Goal: Task Accomplishment & Management: Complete application form

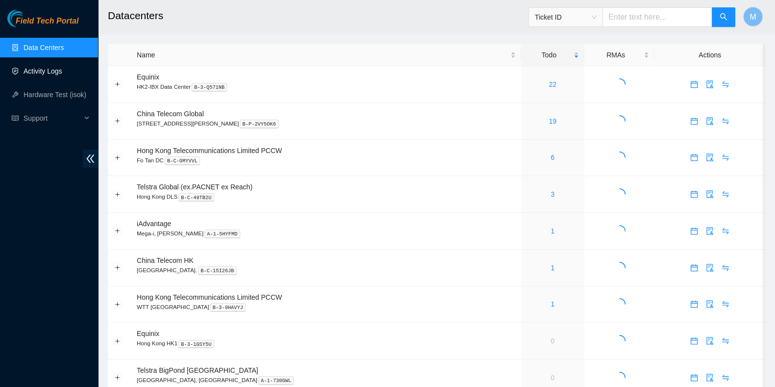
click at [24, 75] on link "Activity Logs" at bounding box center [43, 71] width 39 height 8
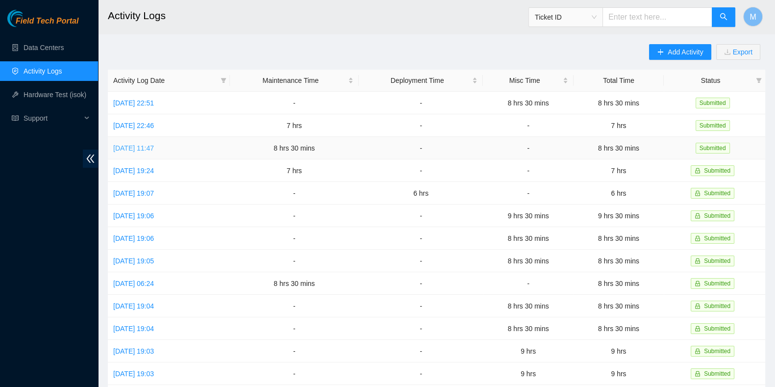
click at [154, 148] on link "[DATE] 11:47" at bounding box center [133, 148] width 41 height 8
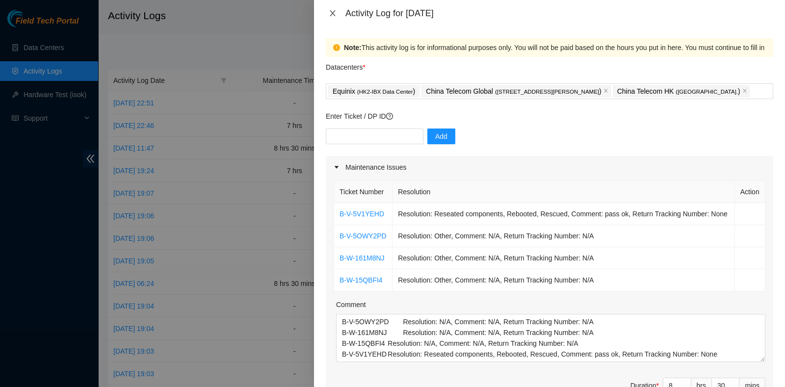
click at [332, 11] on icon "close" at bounding box center [333, 13] width 8 height 8
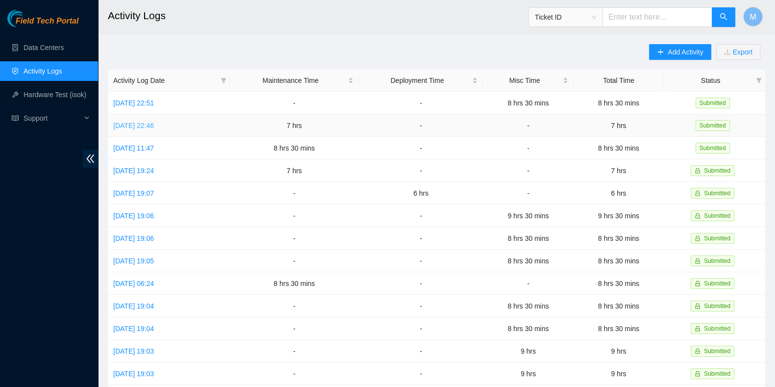
click at [154, 124] on link "[DATE] 22:46" at bounding box center [133, 126] width 41 height 8
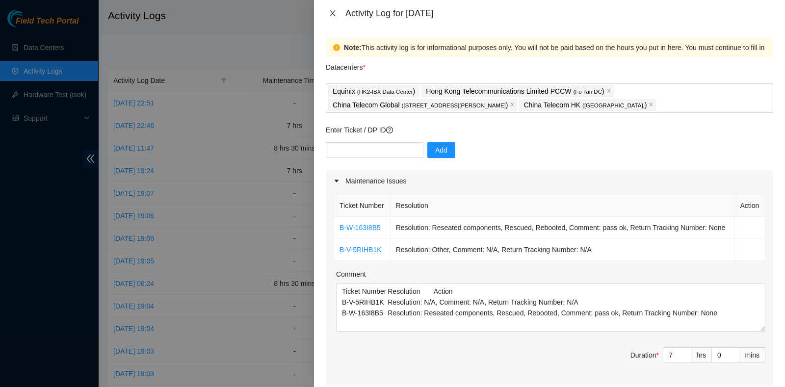
click at [331, 13] on icon "close" at bounding box center [333, 13] width 8 height 8
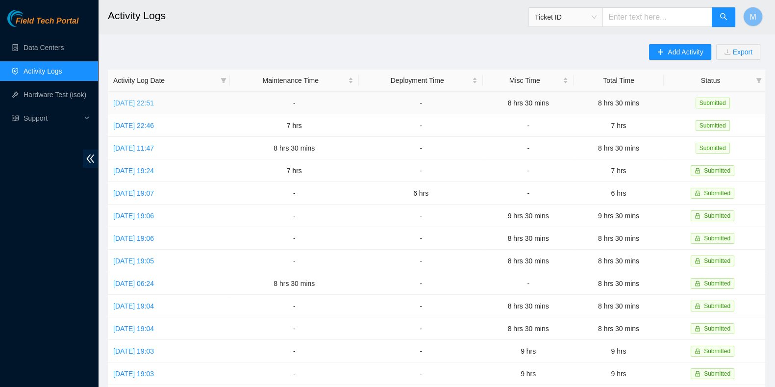
click at [154, 101] on link "[DATE] 22:51" at bounding box center [133, 103] width 41 height 8
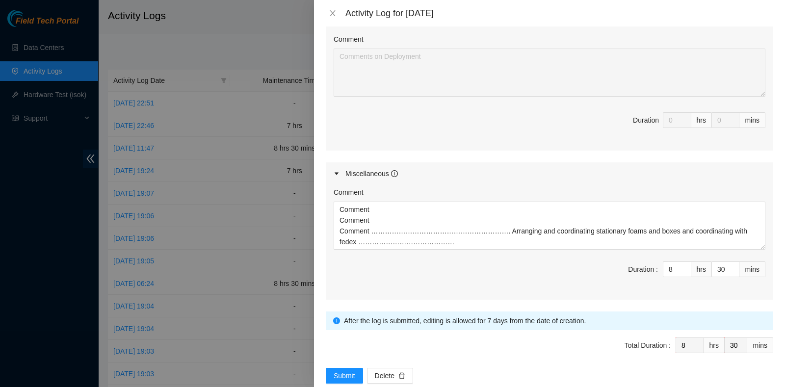
scroll to position [462, 0]
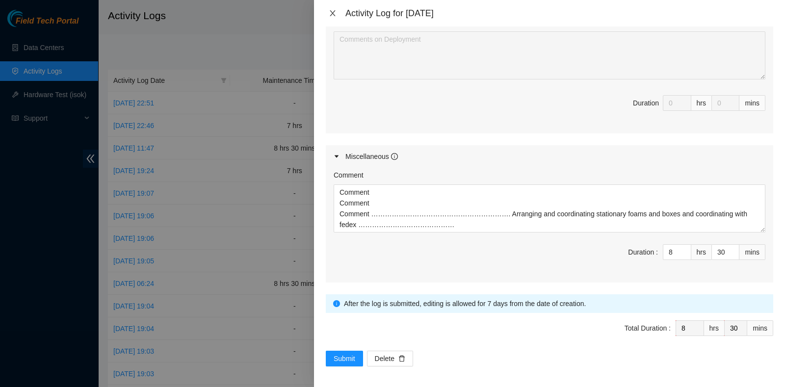
click at [330, 13] on icon "close" at bounding box center [333, 13] width 8 height 8
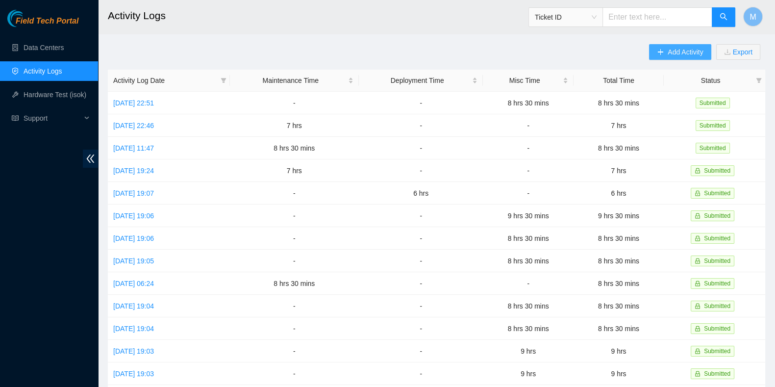
click at [673, 52] on span "Add Activity" at bounding box center [685, 52] width 35 height 11
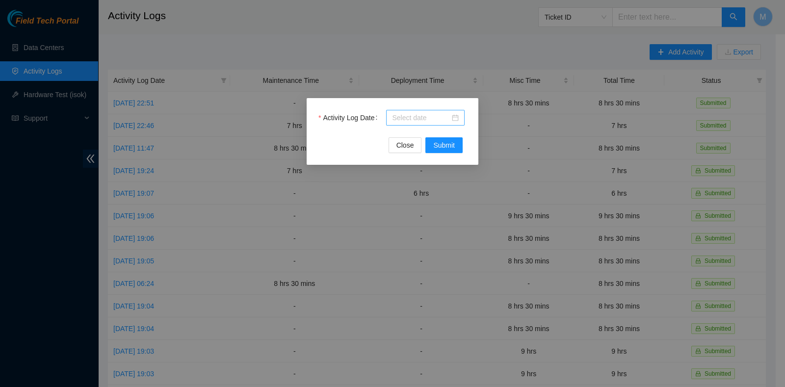
click at [451, 114] on div at bounding box center [425, 117] width 67 height 11
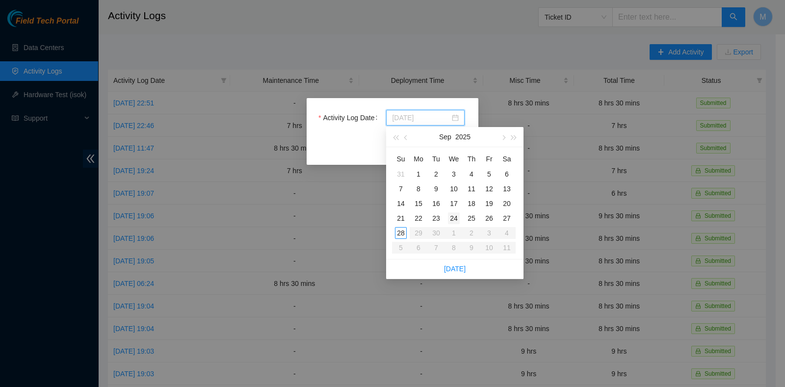
type input "[DATE]"
click at [458, 217] on div "24" at bounding box center [454, 218] width 12 height 12
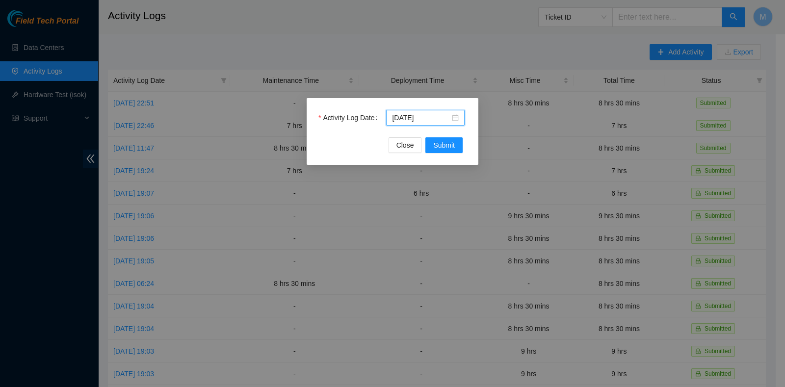
click at [450, 156] on div "Activity Log Date [DATE] Close Submit" at bounding box center [393, 131] width 172 height 67
click at [451, 153] on div "Activity Log Date [DATE] Close Submit" at bounding box center [393, 131] width 172 height 67
click at [454, 142] on span "Submit" at bounding box center [444, 145] width 22 height 11
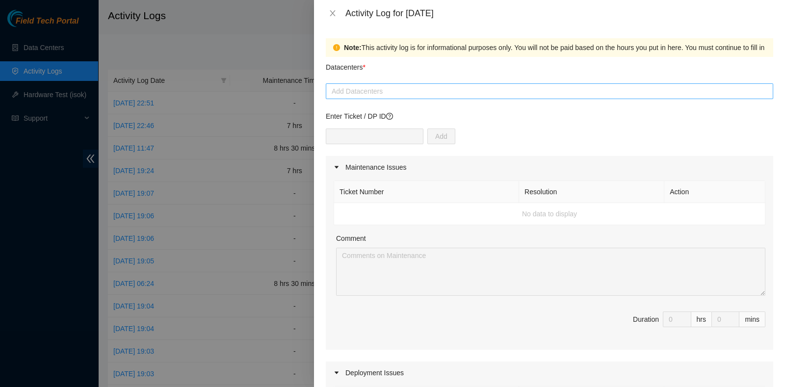
click at [495, 89] on div at bounding box center [549, 91] width 442 height 12
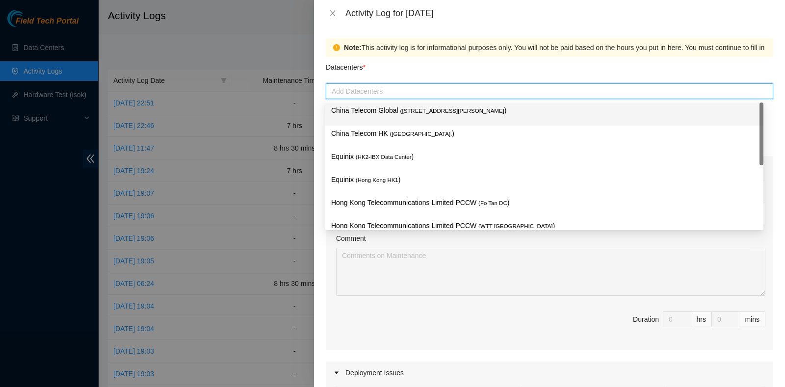
click at [469, 108] on span "( [STREET_ADDRESS][PERSON_NAME]" at bounding box center [452, 111] width 104 height 6
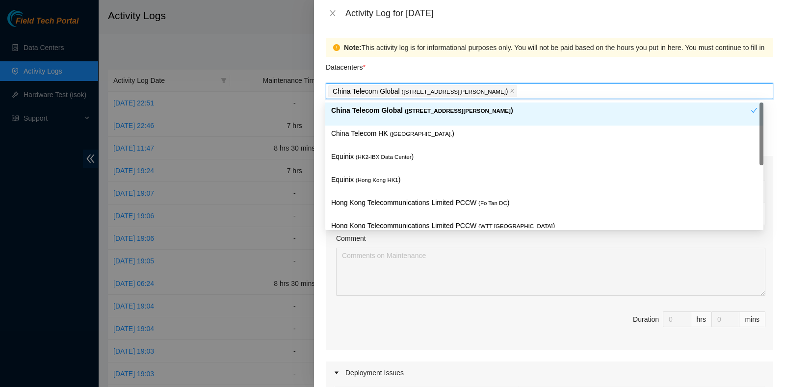
click at [449, 131] on p "China Telecom HK ( [GEOGRAPHIC_DATA] )" at bounding box center [544, 133] width 426 height 11
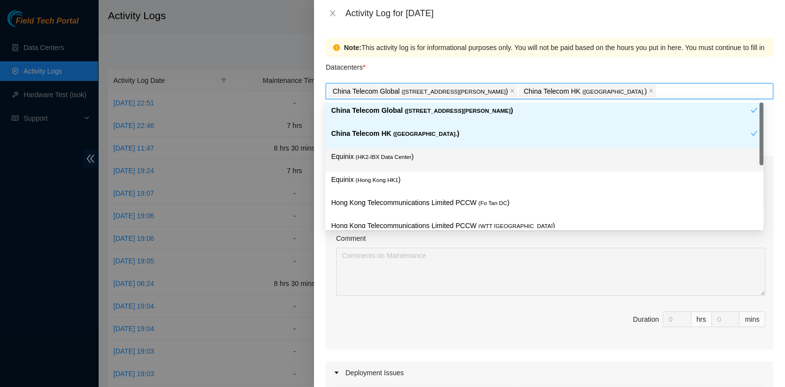
click at [438, 153] on p "Equinix ( HK2-IBX Data Center )" at bounding box center [544, 156] width 426 height 11
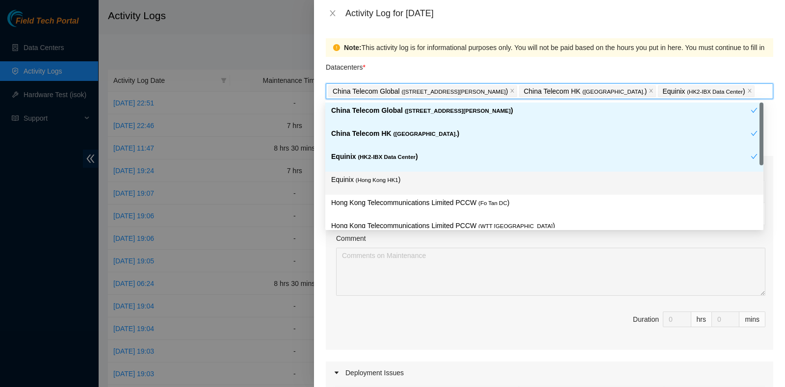
click at [429, 188] on div "Equinix ( [GEOGRAPHIC_DATA] HK1 )" at bounding box center [544, 183] width 426 height 18
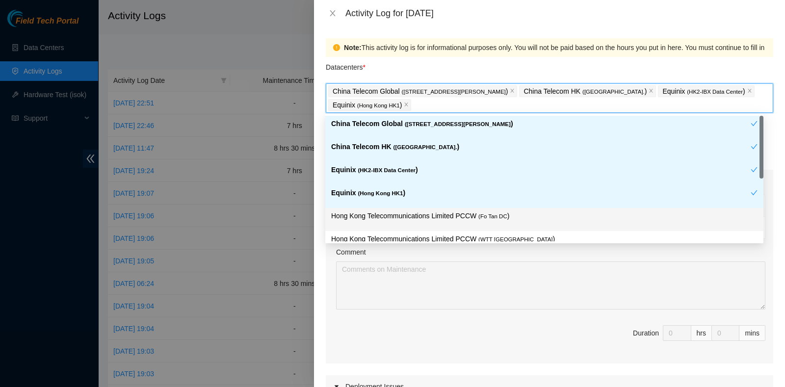
click at [456, 228] on div "Hong Kong Telecommunications Limited PCCW ( Fo Tan DC )" at bounding box center [544, 219] width 426 height 18
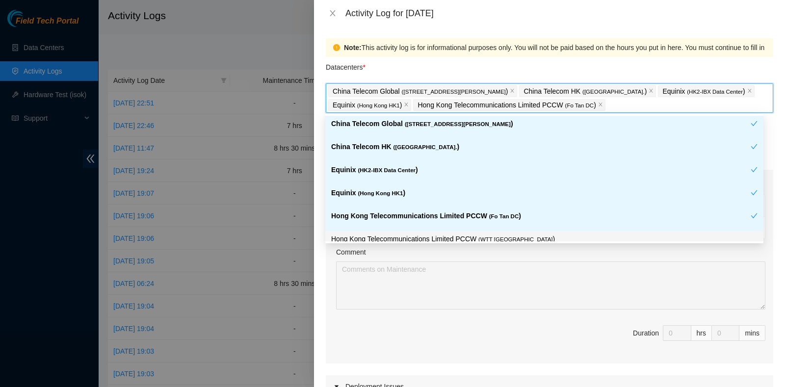
click at [513, 236] on p "Hong Kong Telecommunications Limited PCCW ( WTT [GEOGRAPHIC_DATA] )" at bounding box center [544, 238] width 426 height 11
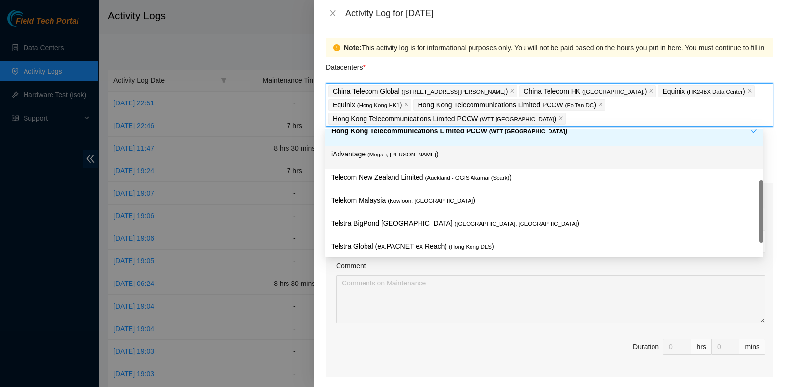
click at [471, 153] on p "iAdvantage ( Mega-i, Chai Wan )" at bounding box center [544, 154] width 426 height 11
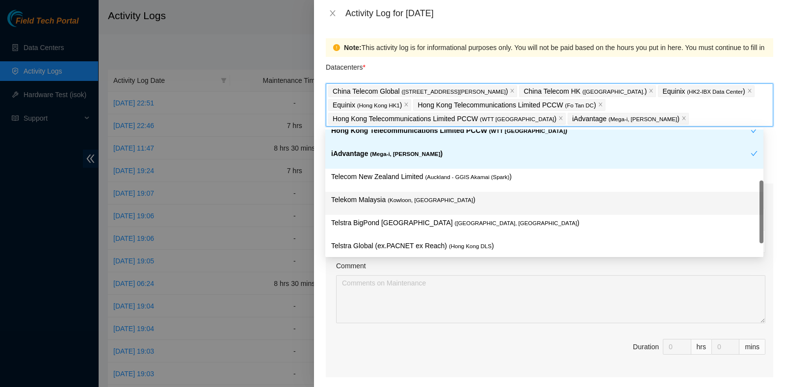
click at [470, 196] on p "Telekom Malaysia ( [GEOGRAPHIC_DATA], [GEOGRAPHIC_DATA] )" at bounding box center [544, 199] width 426 height 11
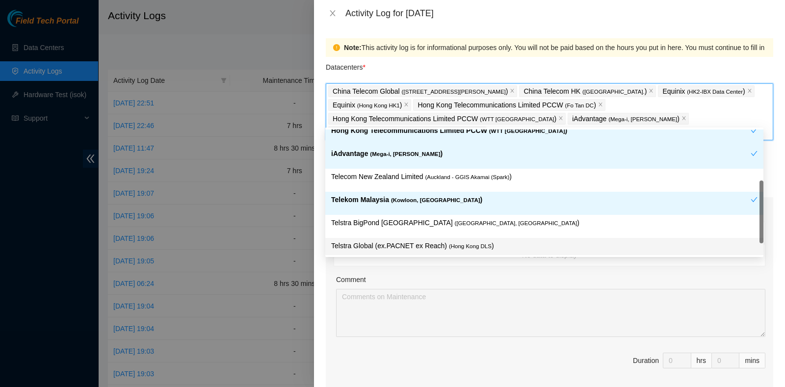
click at [477, 239] on div "Telstra Global (ex.PACNET ex Reach) ( [GEOGRAPHIC_DATA] DLS )" at bounding box center [544, 249] width 438 height 23
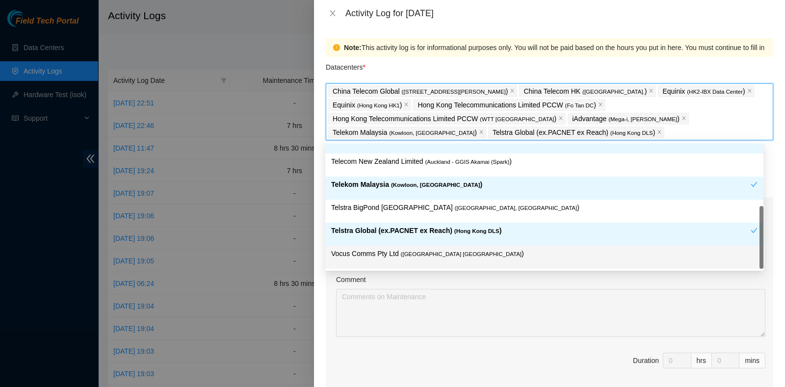
scroll to position [0, 0]
click at [481, 287] on div "Comment" at bounding box center [550, 305] width 429 height 63
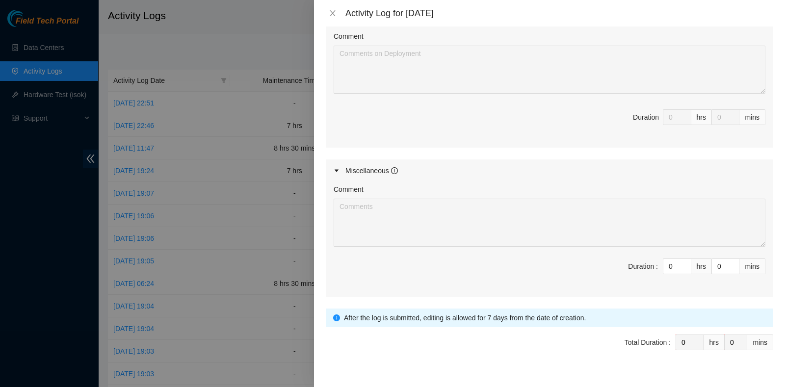
scroll to position [462, 0]
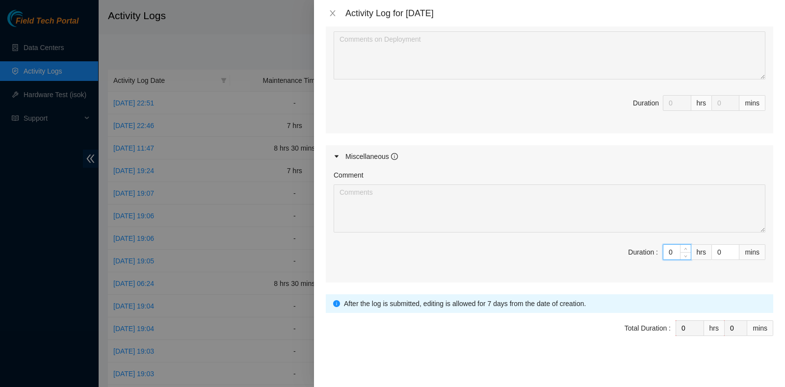
drag, startPoint x: 663, startPoint y: 249, endPoint x: 646, endPoint y: 244, distance: 17.4
click at [646, 244] on span "Duration : 0 hrs 0 mins" at bounding box center [550, 257] width 432 height 27
type input "8"
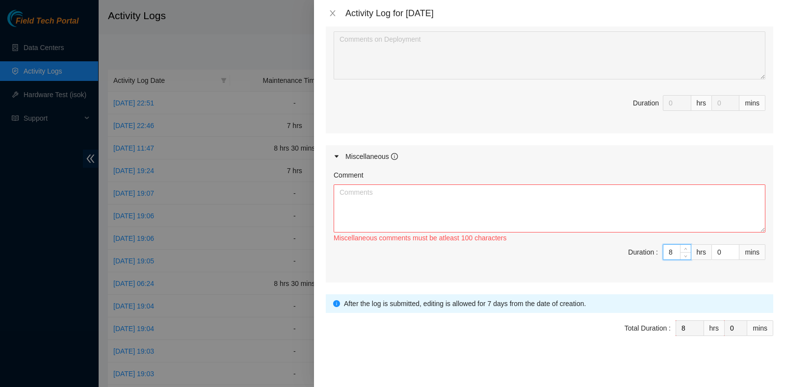
type input "8"
click at [494, 205] on textarea "Comment" at bounding box center [550, 208] width 432 height 48
paste textarea "Comment Comment Comment Comment Comment Comment Comment Comment Comment E Team …"
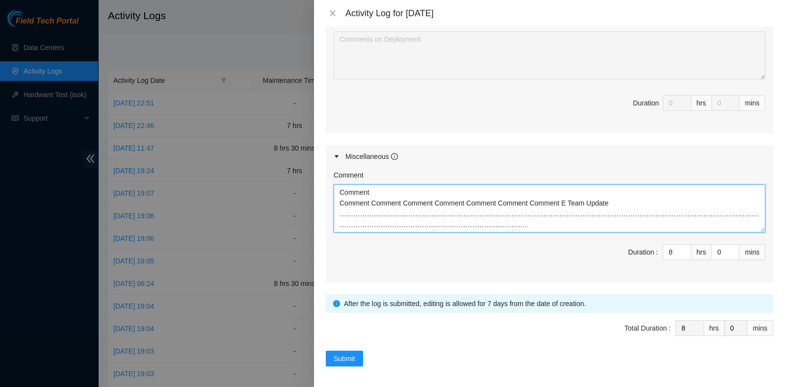
scroll to position [32, 0]
type textarea "Comment Comment Comment Comment Comment Comment Comment Comment Comment E Team …"
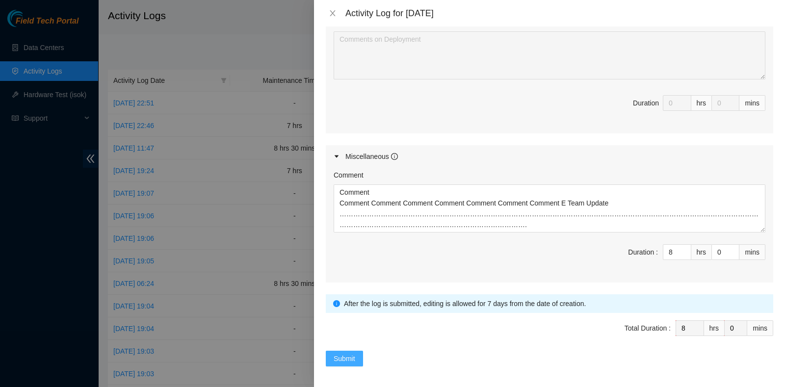
click at [338, 353] on span "Submit" at bounding box center [345, 358] width 22 height 11
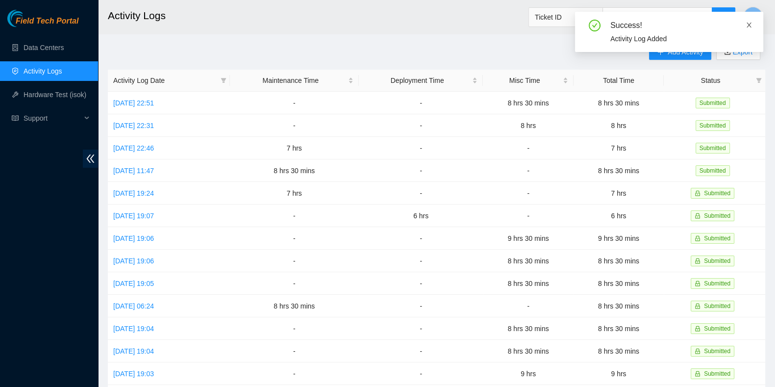
click at [752, 22] on icon "close" at bounding box center [749, 25] width 7 height 7
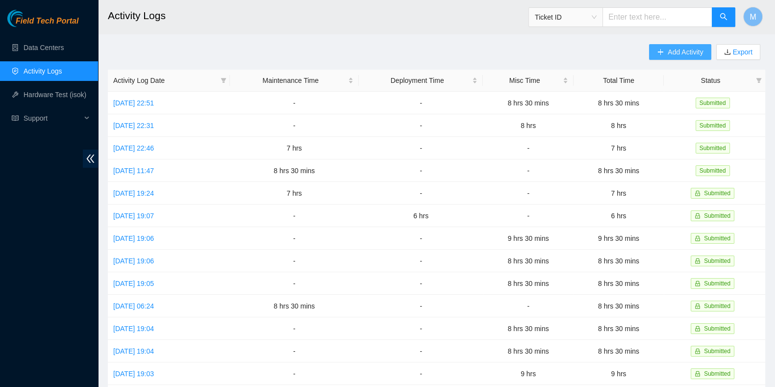
click at [677, 58] on button "Add Activity" at bounding box center [680, 52] width 62 height 16
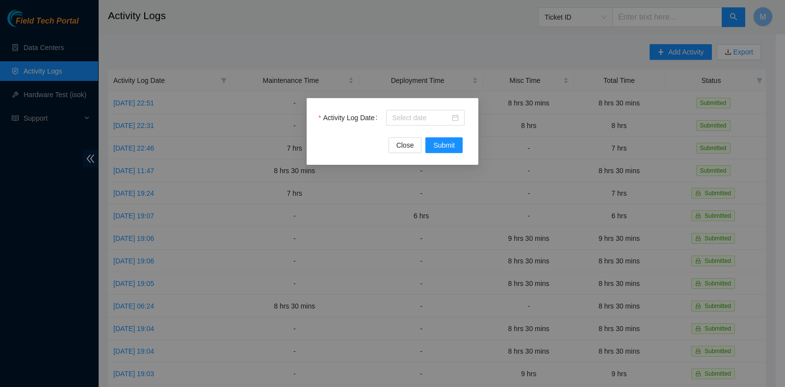
click at [394, 127] on div "Activity Log Date" at bounding box center [392, 123] width 148 height 27
click at [401, 122] on input "Activity Log Date" at bounding box center [421, 117] width 58 height 11
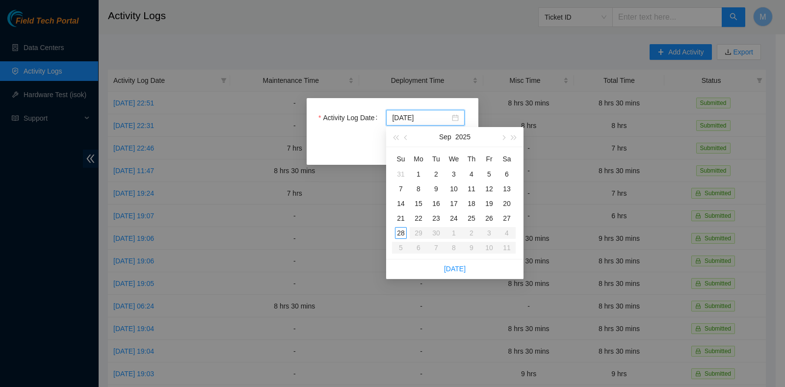
type input "[DATE]"
click at [488, 222] on div "26" at bounding box center [489, 218] width 12 height 12
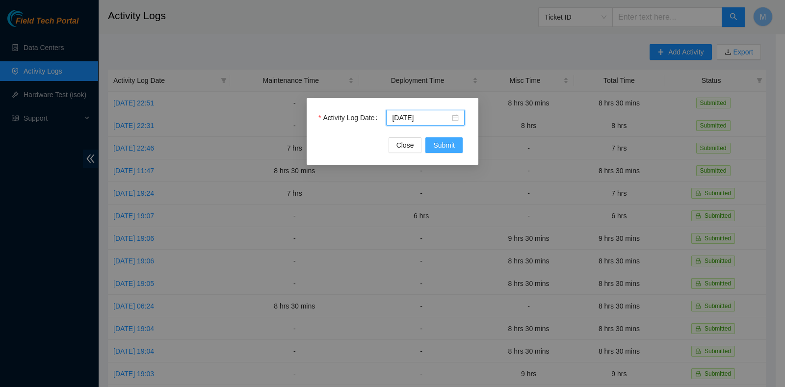
click at [454, 143] on button "Submit" at bounding box center [443, 145] width 37 height 16
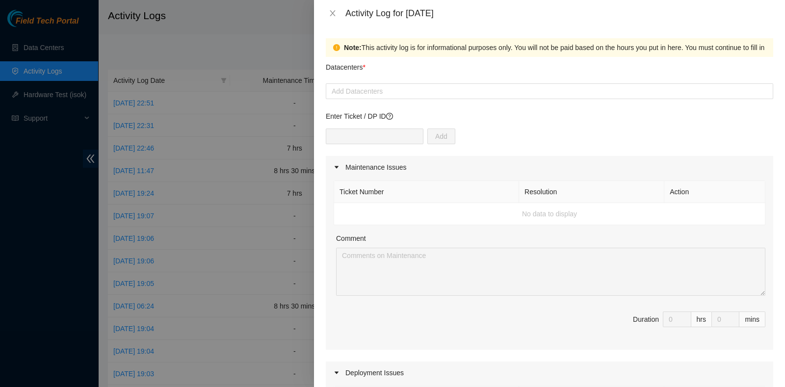
click at [468, 82] on div "Datacenters *" at bounding box center [549, 70] width 447 height 26
click at [467, 89] on div at bounding box center [549, 91] width 442 height 12
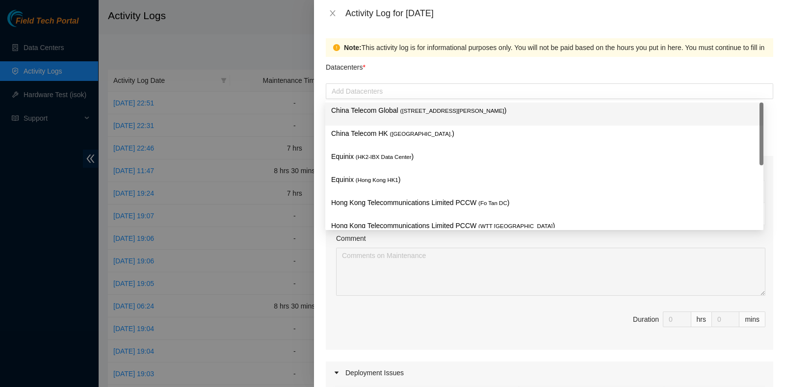
click at [461, 102] on body "Field Tech Portal Data Centers Activity Logs Hardware Test (isok) Support Activ…" at bounding box center [387, 193] width 775 height 387
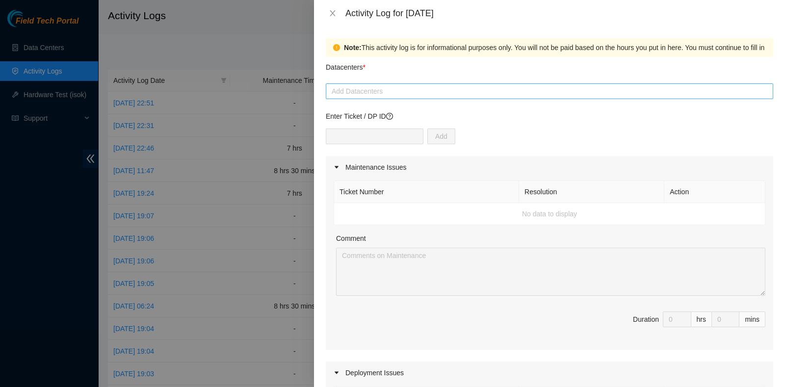
click at [444, 94] on div at bounding box center [549, 91] width 442 height 12
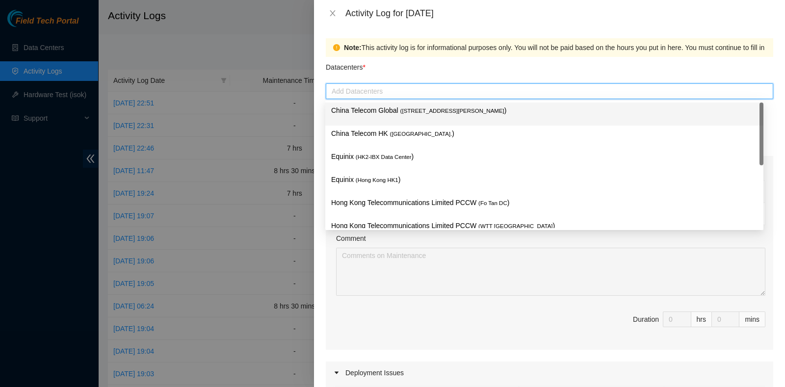
click at [438, 115] on p "China Telecom Global ( [STREET_ADDRESS][PERSON_NAME] )" at bounding box center [544, 110] width 426 height 11
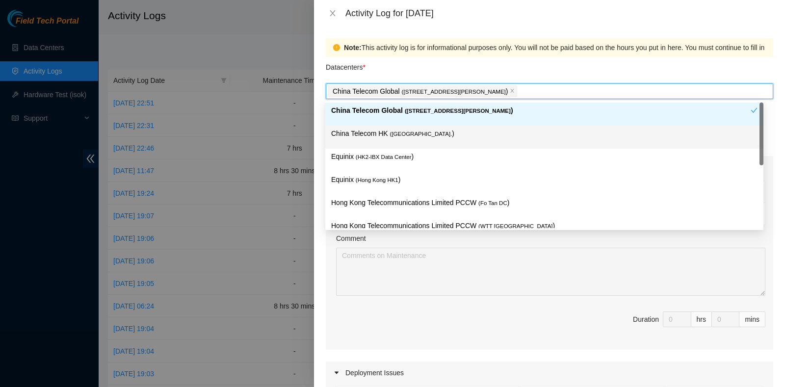
click at [433, 137] on p "China Telecom HK ( [GEOGRAPHIC_DATA] )" at bounding box center [544, 133] width 426 height 11
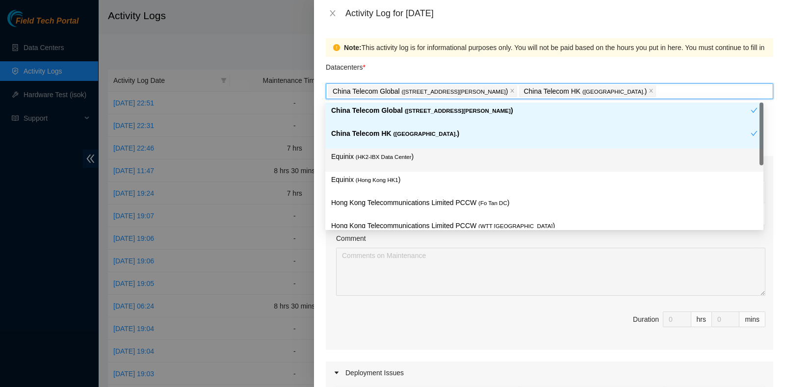
click at [431, 153] on p "Equinix ( HK2-IBX Data Center )" at bounding box center [544, 156] width 426 height 11
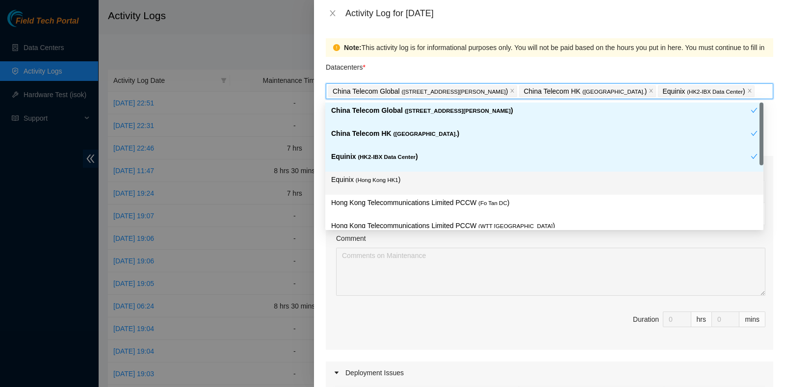
click at [426, 183] on p "Equinix ( [GEOGRAPHIC_DATA] HK1 )" at bounding box center [544, 179] width 426 height 11
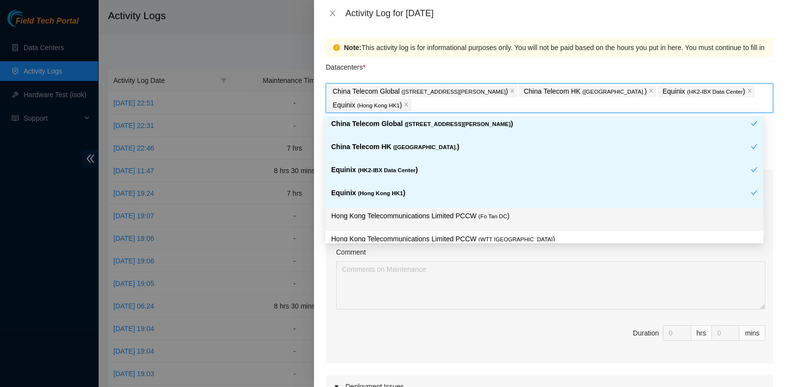
click at [466, 219] on p "Hong Kong Telecommunications Limited PCCW ( Fo Tan DC )" at bounding box center [544, 215] width 426 height 11
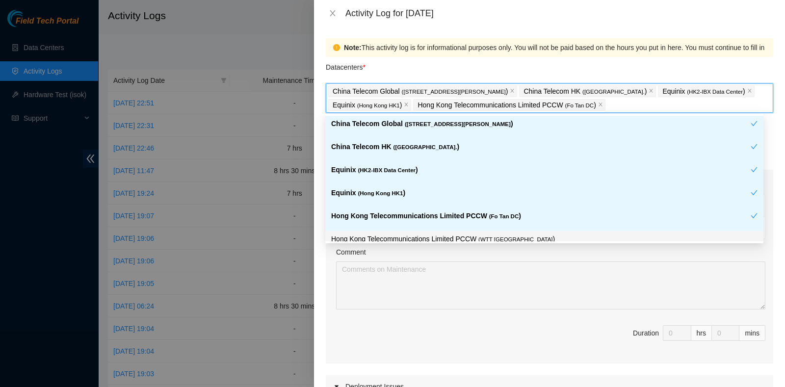
click at [472, 233] on p "Hong Kong Telecommunications Limited PCCW ( WTT [GEOGRAPHIC_DATA] )" at bounding box center [544, 238] width 426 height 11
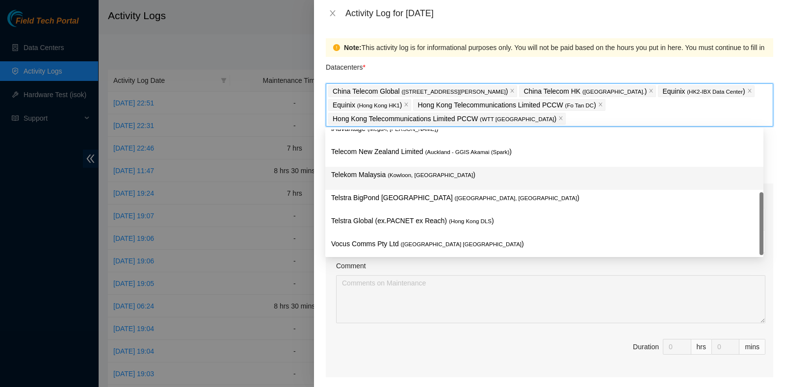
scroll to position [151, 0]
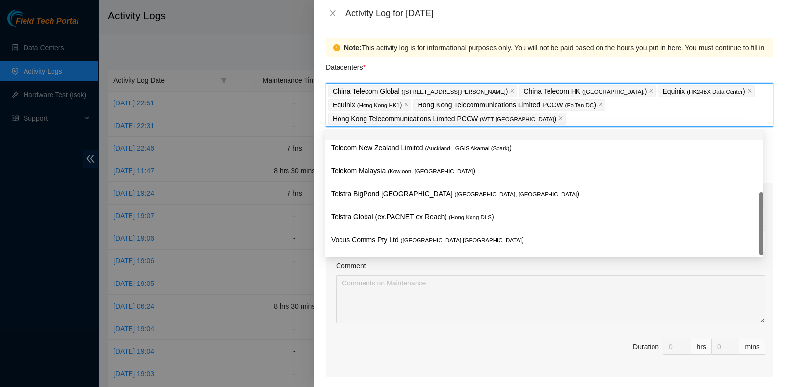
click at [442, 132] on div "iAdvantage ( Mega-i, Chai Wan )" at bounding box center [544, 128] width 426 height 18
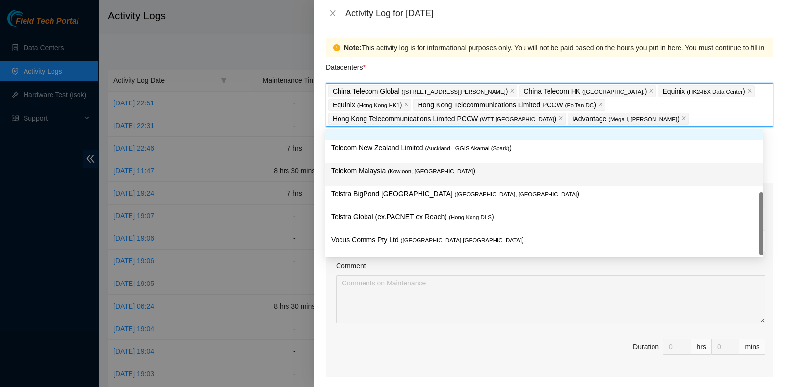
click at [435, 173] on span "( Kowloon, [GEOGRAPHIC_DATA]" at bounding box center [429, 171] width 85 height 6
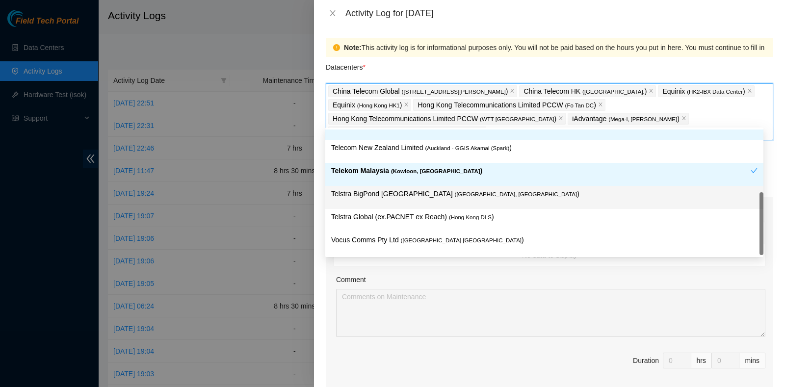
click at [477, 220] on span "( Hong Kong DLS" at bounding box center [470, 217] width 43 height 6
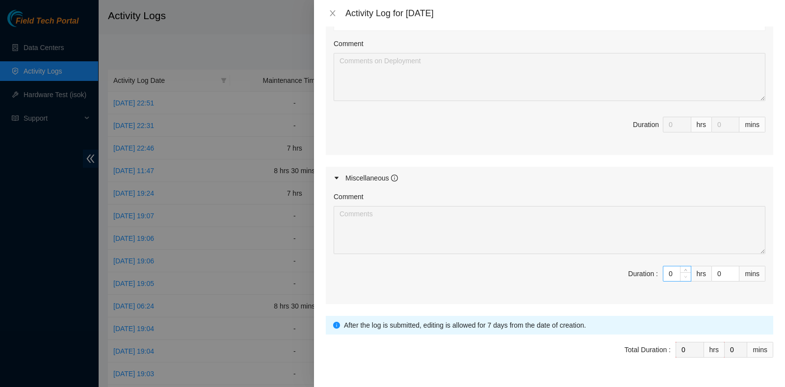
scroll to position [441, 0]
drag, startPoint x: 665, startPoint y: 269, endPoint x: 638, endPoint y: 263, distance: 27.5
click at [644, 265] on span "Duration : 0 hrs 0 mins" at bounding box center [550, 278] width 432 height 27
type input "8"
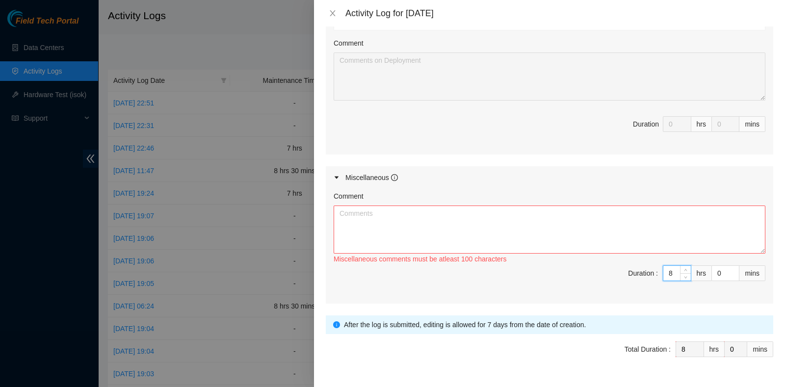
type input "8"
click at [662, 241] on textarea "Comment" at bounding box center [550, 229] width 432 height 48
paste textarea "Comment Comment Comment Comment Beeline update…………………………………………………………………………………………"
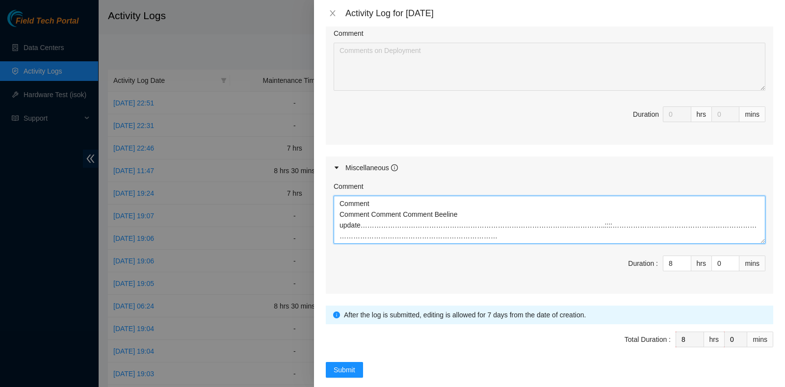
scroll to position [462, 0]
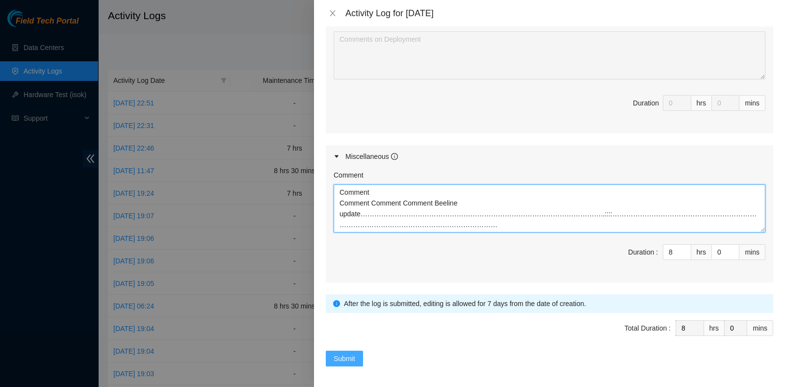
type textarea "Comment Comment Comment Comment Beeline update…………………………………………………………………………………………"
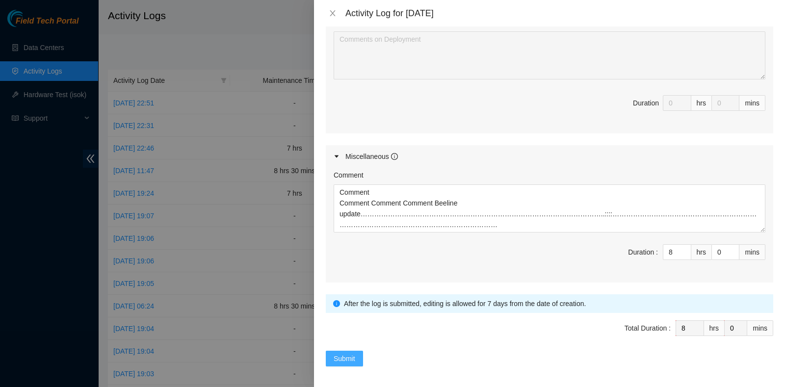
click at [354, 351] on button "Submit" at bounding box center [344, 359] width 37 height 16
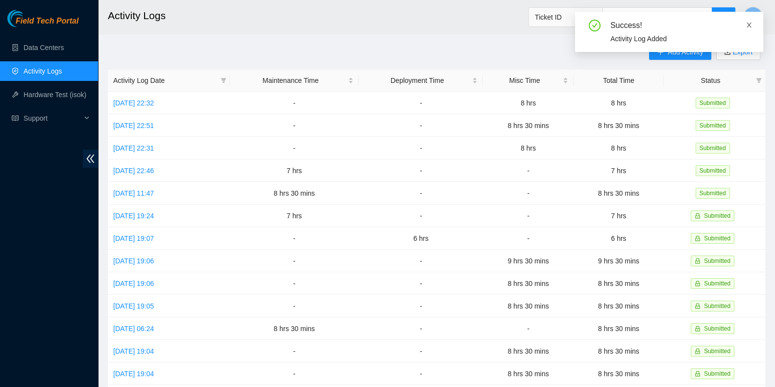
click at [747, 28] on icon "close" at bounding box center [749, 25] width 7 height 7
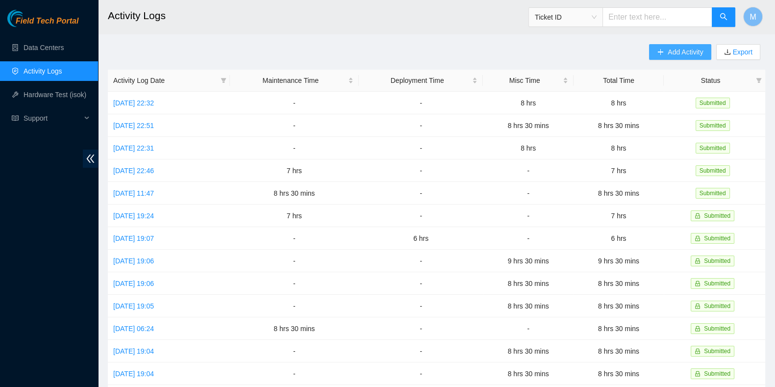
click at [684, 48] on span "Add Activity" at bounding box center [685, 52] width 35 height 11
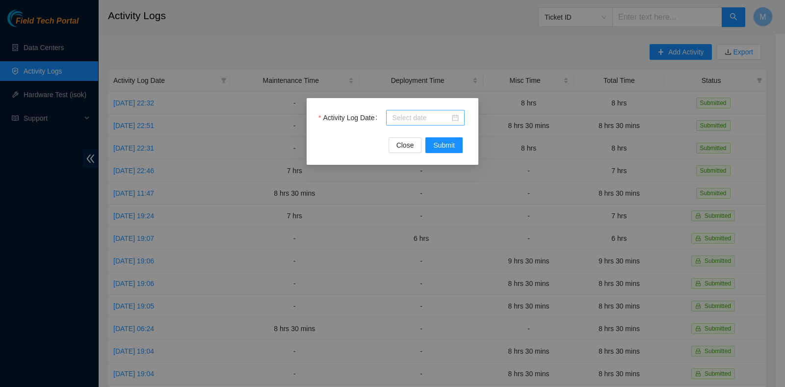
click at [429, 112] on input "Activity Log Date" at bounding box center [421, 117] width 58 height 11
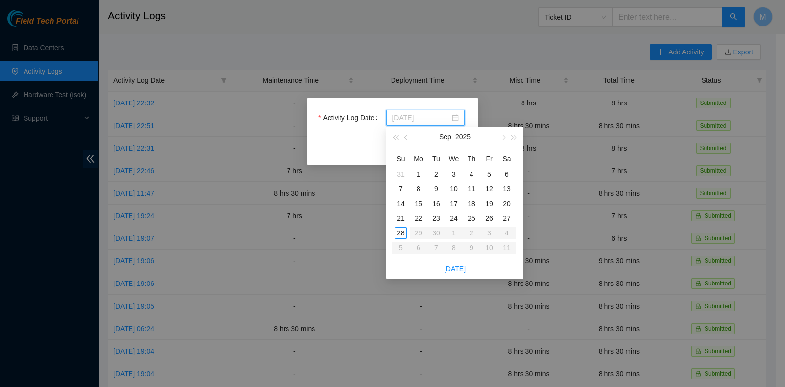
type input "[DATE]"
click at [514, 214] on td "27" at bounding box center [507, 218] width 18 height 15
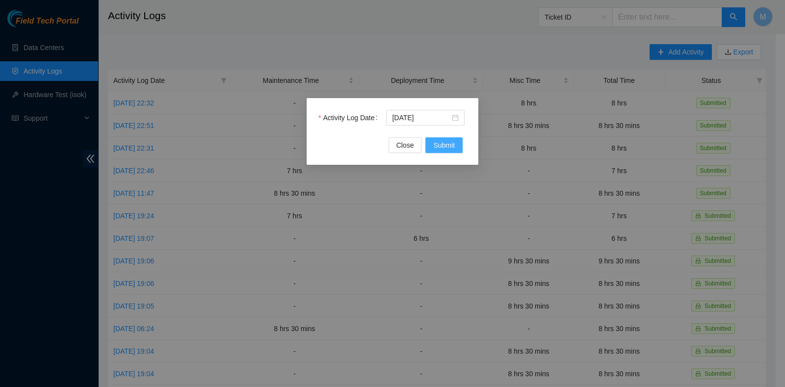
click at [451, 147] on span "Submit" at bounding box center [444, 145] width 22 height 11
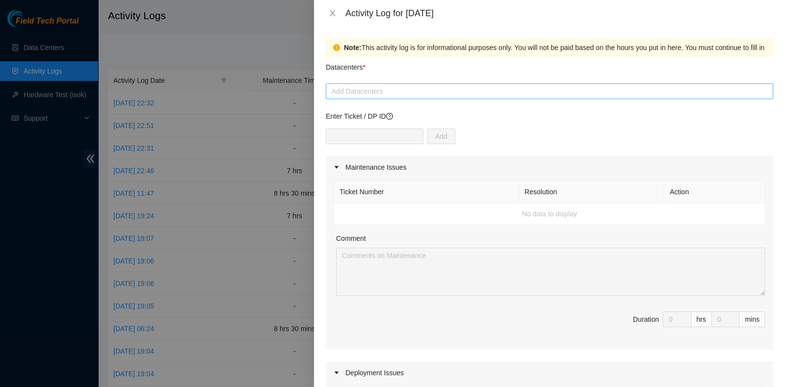
click at [384, 94] on div at bounding box center [549, 91] width 442 height 12
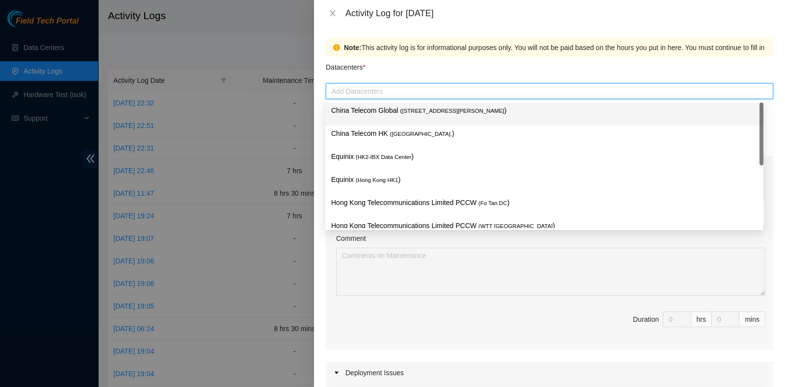
click at [385, 105] on p "China Telecom Global ( [STREET_ADDRESS][PERSON_NAME] )" at bounding box center [544, 110] width 426 height 11
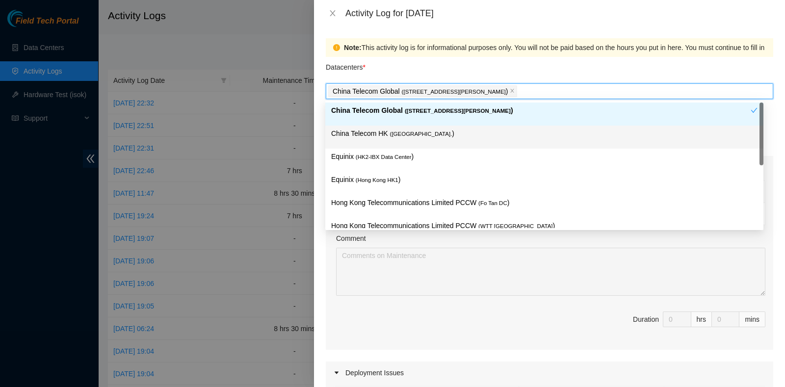
click at [385, 131] on p "China Telecom HK ( [GEOGRAPHIC_DATA] )" at bounding box center [544, 133] width 426 height 11
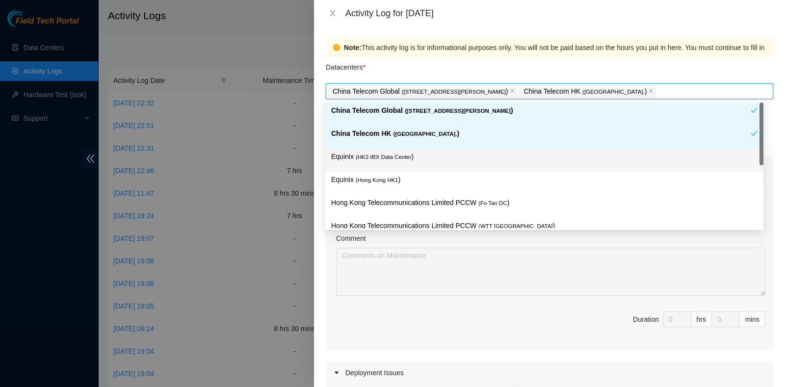
drag, startPoint x: 383, startPoint y: 157, endPoint x: 388, endPoint y: 188, distance: 30.9
click at [383, 158] on span "( HK2-IBX Data Center" at bounding box center [384, 157] width 56 height 6
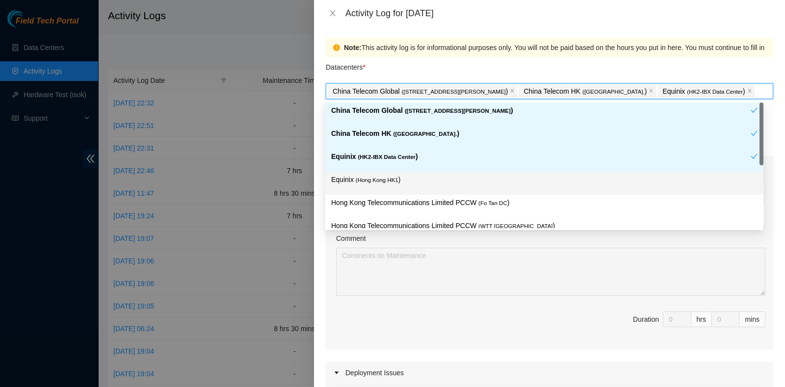
click at [389, 189] on div "Equinix ( [GEOGRAPHIC_DATA] HK1 )" at bounding box center [544, 183] width 426 height 18
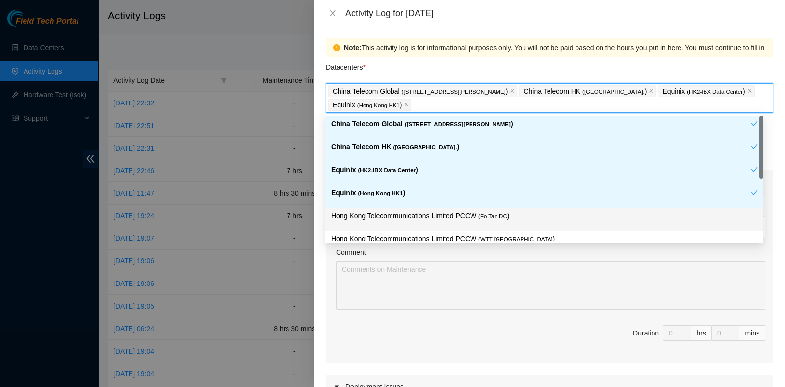
click at [419, 222] on div "Hong Kong Telecommunications Limited PCCW ( Fo Tan DC )" at bounding box center [544, 219] width 426 height 18
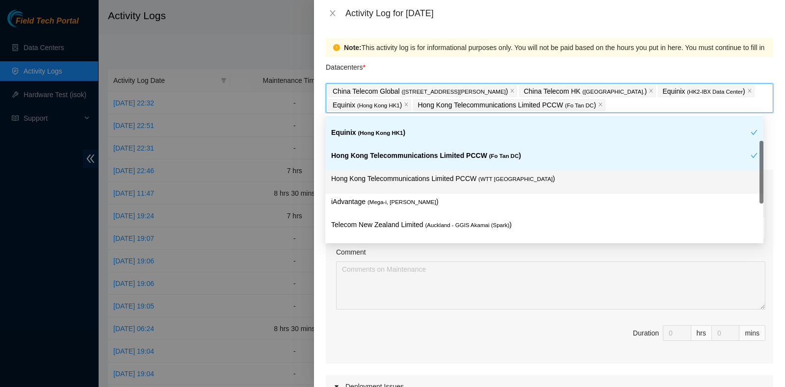
click at [441, 179] on p "Hong Kong Telecommunications Limited PCCW ( WTT [GEOGRAPHIC_DATA] )" at bounding box center [544, 178] width 426 height 11
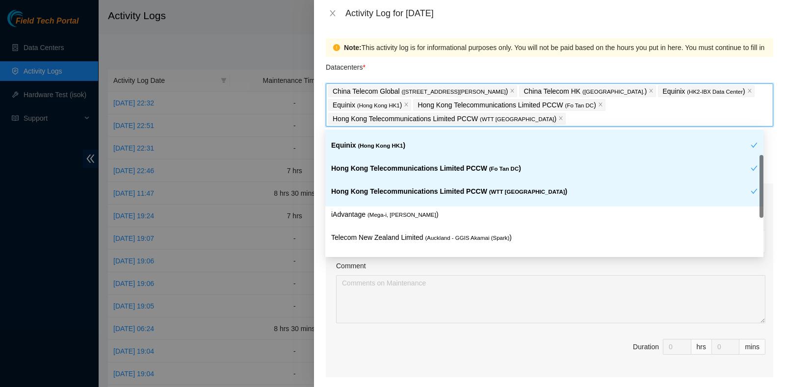
click at [433, 206] on div "iAdvantage ( Mega-i, Chai Wan )" at bounding box center [544, 217] width 438 height 23
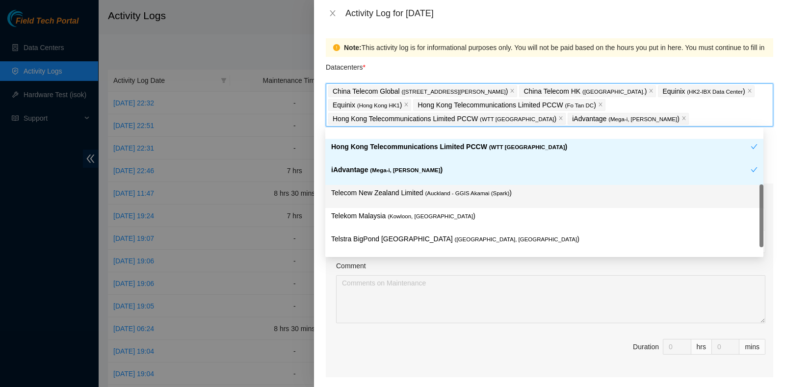
scroll to position [151, 0]
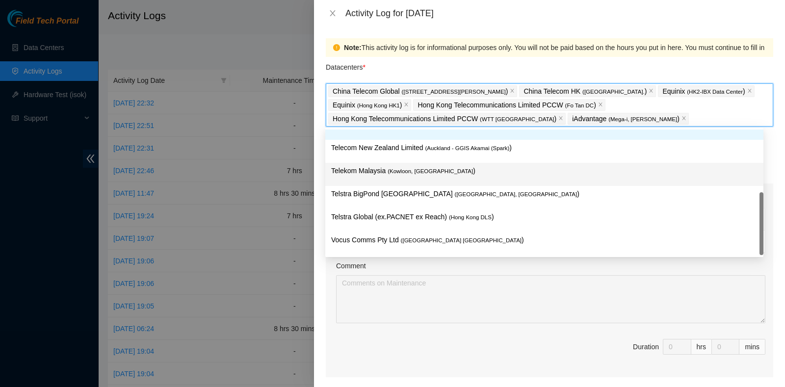
click at [422, 173] on span "( Kowloon, [GEOGRAPHIC_DATA]" at bounding box center [429, 171] width 85 height 6
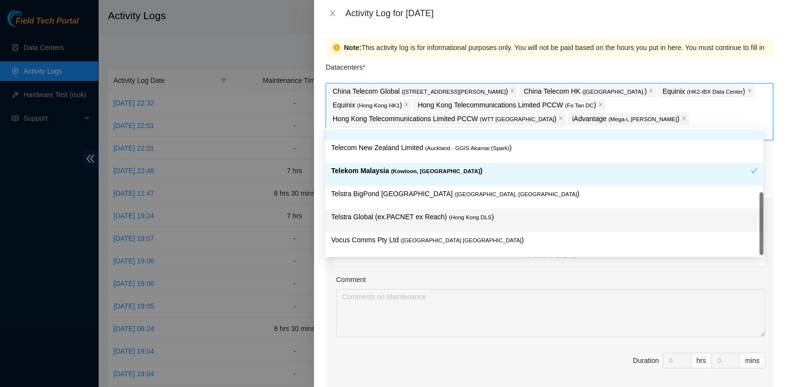
click at [463, 221] on p "Telstra Global (ex.PACNET ex Reach) ( [GEOGRAPHIC_DATA] DLS )" at bounding box center [544, 216] width 426 height 11
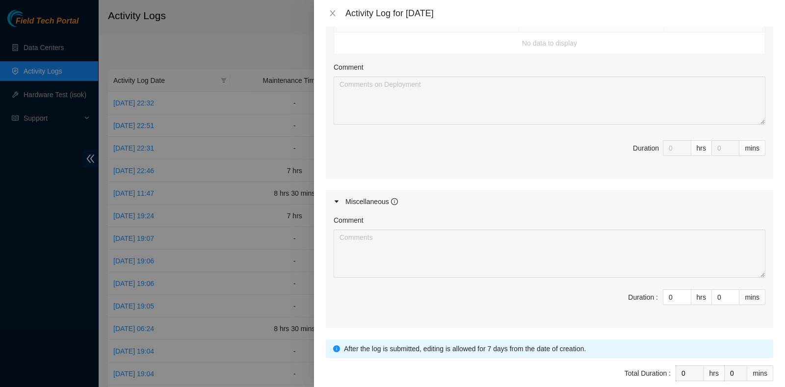
scroll to position [462, 0]
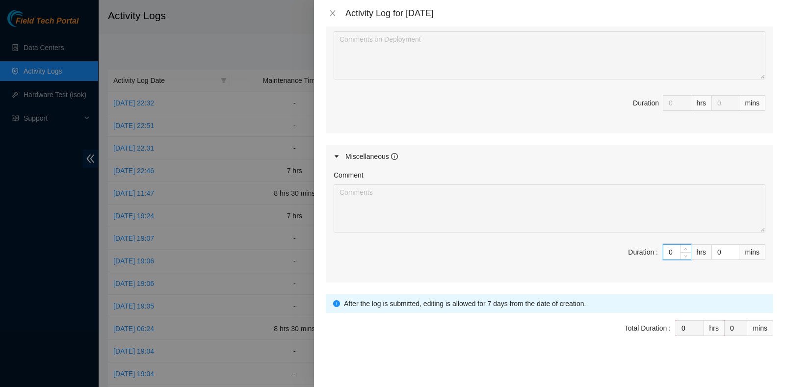
drag, startPoint x: 665, startPoint y: 247, endPoint x: 635, endPoint y: 243, distance: 29.7
click at [635, 244] on span "Duration : 0 hrs 0 mins" at bounding box center [550, 257] width 432 height 27
type input "9"
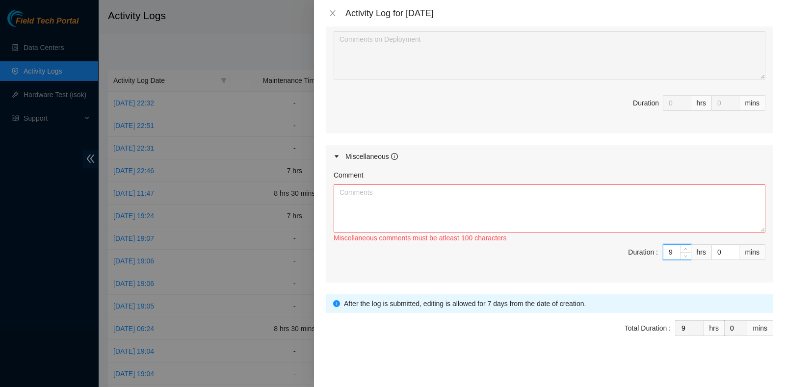
type input "9"
click at [477, 230] on div "Miscellaneous comments must be atleast 100 characters" at bounding box center [550, 214] width 432 height 60
click at [480, 204] on textarea "Comment" at bounding box center [550, 208] width 432 height 48
paste textarea "Comment Comment Comment Comment Comment Comment Comment Comment .RMA Documentat…"
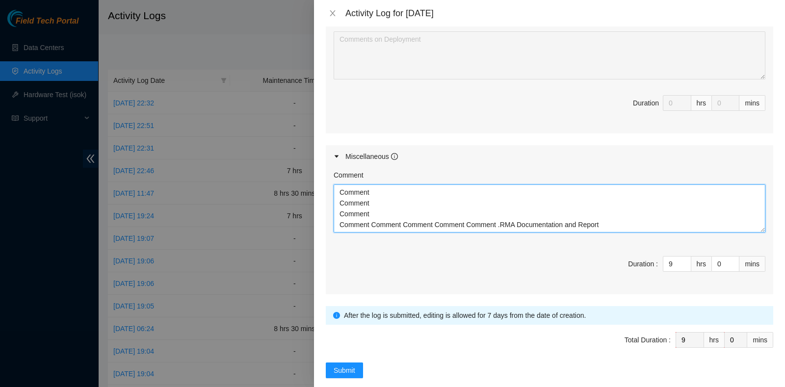
scroll to position [29, 0]
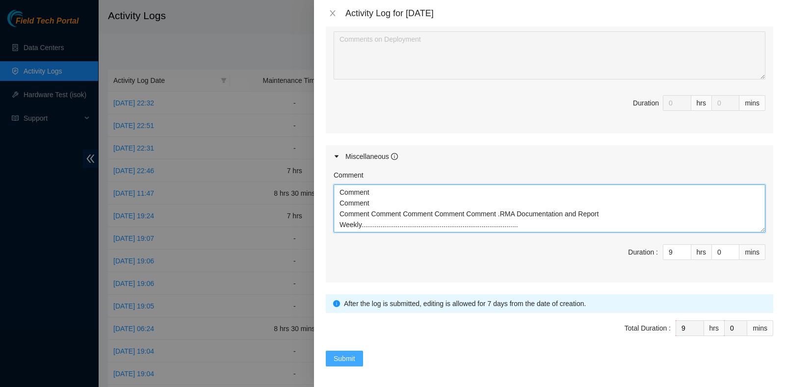
type textarea "Comment Comment Comment Comment Comment Comment Comment Comment .RMA Documentat…"
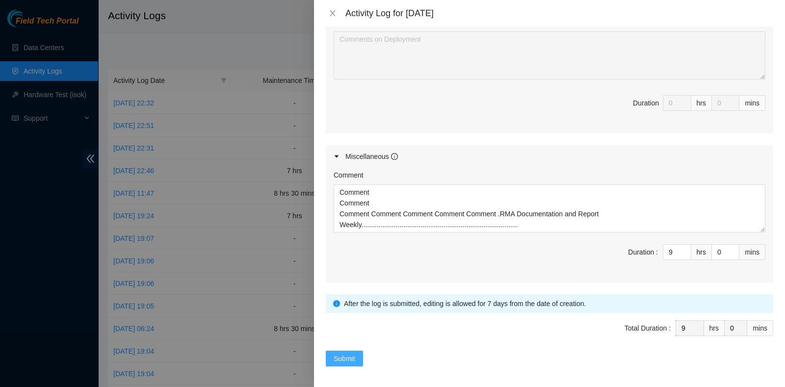
click at [348, 359] on span "Submit" at bounding box center [345, 358] width 22 height 11
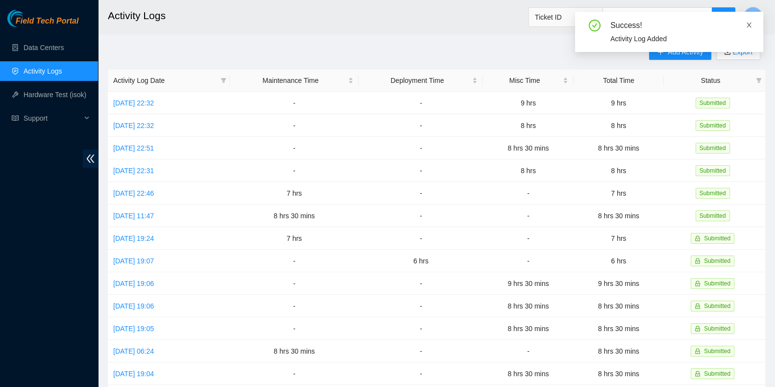
click at [748, 23] on icon "close" at bounding box center [749, 25] width 7 height 7
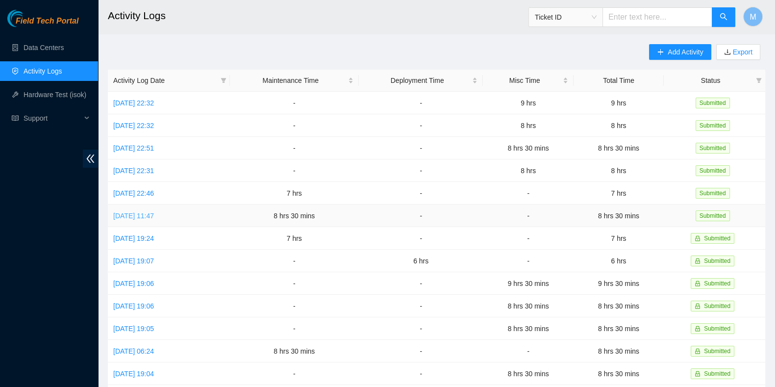
click at [154, 212] on link "[DATE] 11:47" at bounding box center [133, 216] width 41 height 8
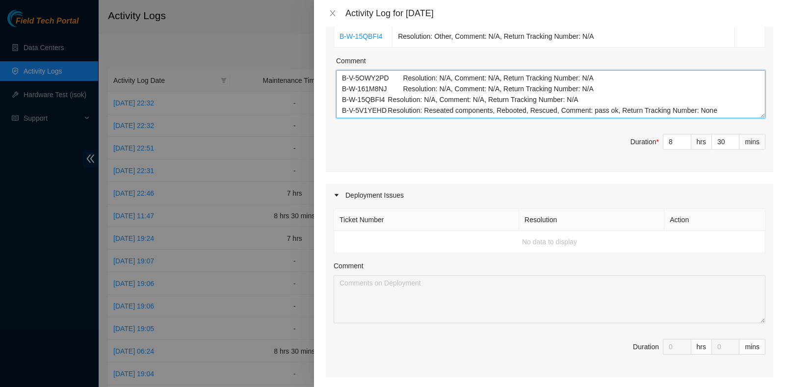
scroll to position [244, 0]
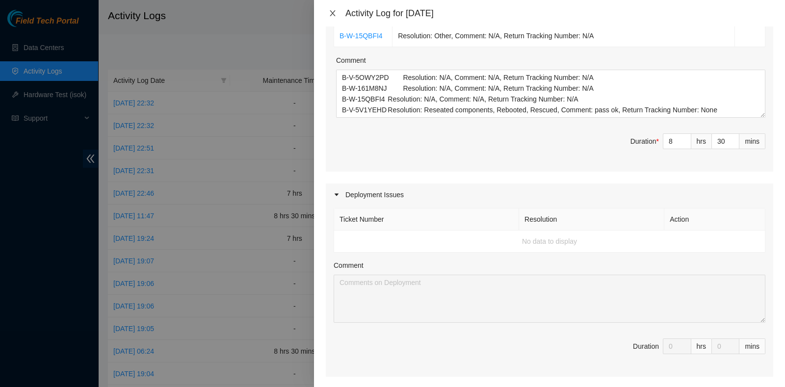
click at [329, 13] on icon "close" at bounding box center [333, 13] width 8 height 8
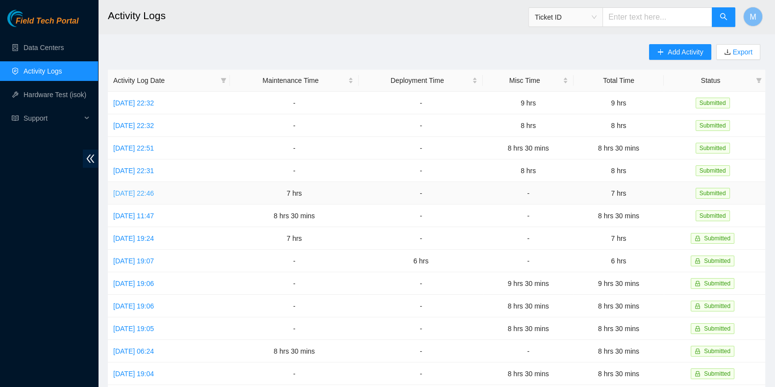
click at [150, 192] on link "[DATE] 22:46" at bounding box center [133, 193] width 41 height 8
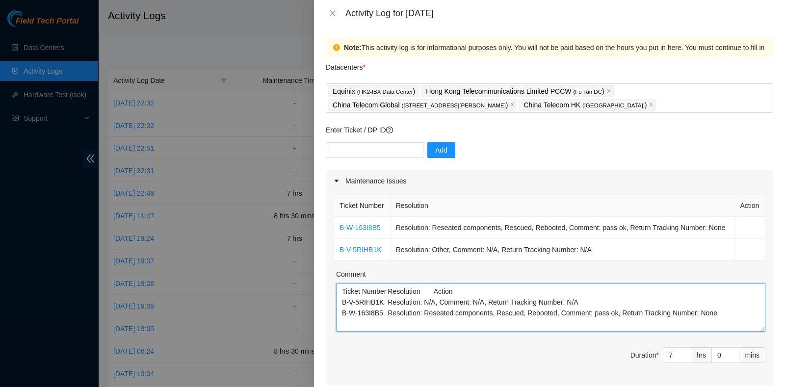
drag, startPoint x: 716, startPoint y: 317, endPoint x: 287, endPoint y: 288, distance: 429.2
click at [287, 288] on div "Activity Log for [DATE] Note: This activity log is for informational purposes o…" at bounding box center [392, 193] width 785 height 387
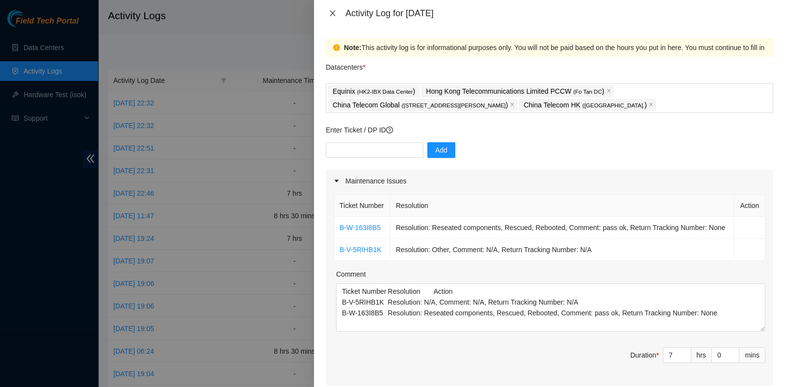
click at [335, 11] on icon "close" at bounding box center [333, 13] width 8 height 8
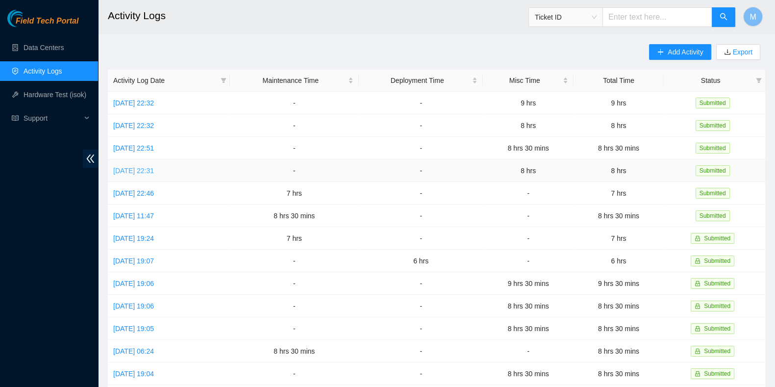
click at [137, 169] on link "[DATE] 22:31" at bounding box center [133, 171] width 41 height 8
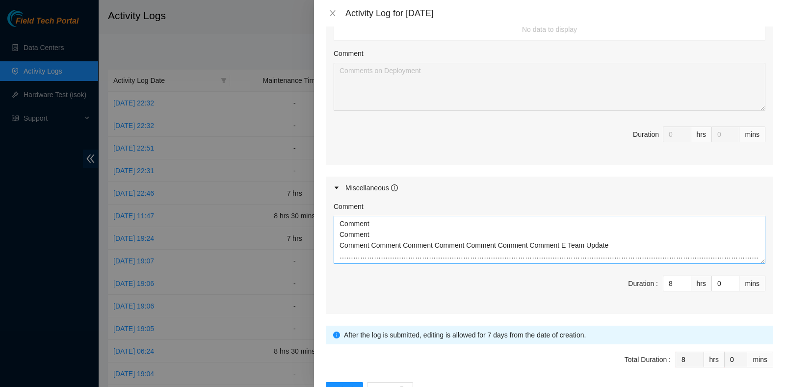
scroll to position [462, 0]
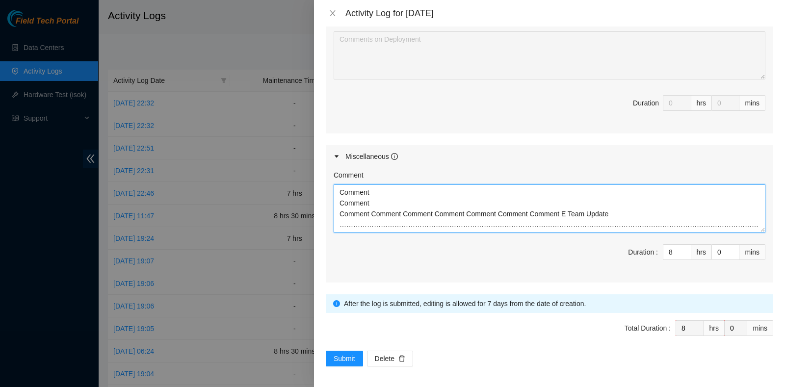
drag, startPoint x: 616, startPoint y: 211, endPoint x: 316, endPoint y: 212, distance: 300.2
click at [316, 212] on div "Note: This activity log is for informational purposes only. You will not be pai…" at bounding box center [549, 206] width 471 height 360
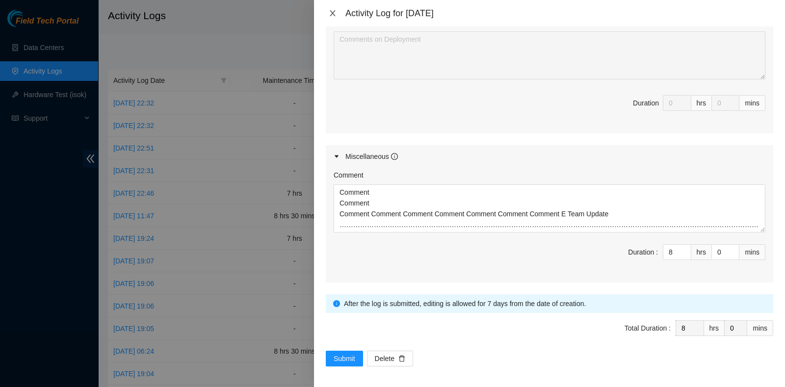
click at [328, 13] on button "Close" at bounding box center [333, 13] width 14 height 9
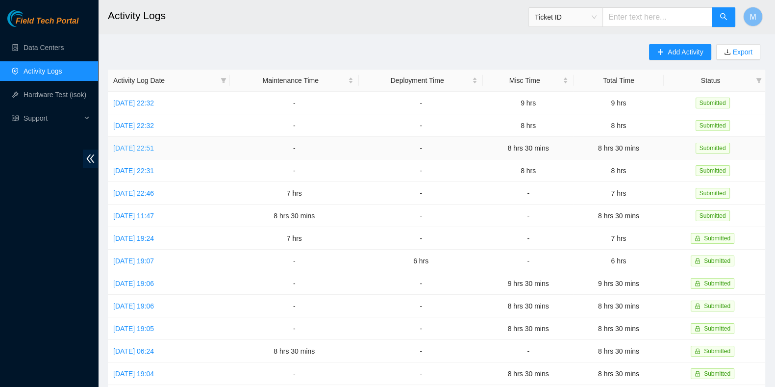
click at [154, 147] on link "[DATE] 22:51" at bounding box center [133, 148] width 41 height 8
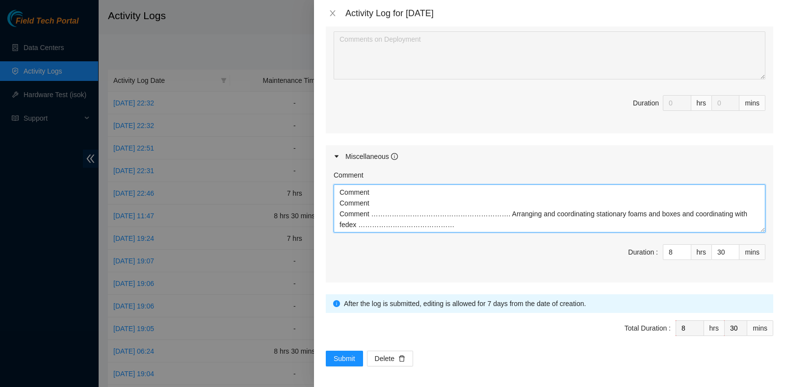
drag, startPoint x: 430, startPoint y: 194, endPoint x: 434, endPoint y: 197, distance: 5.2
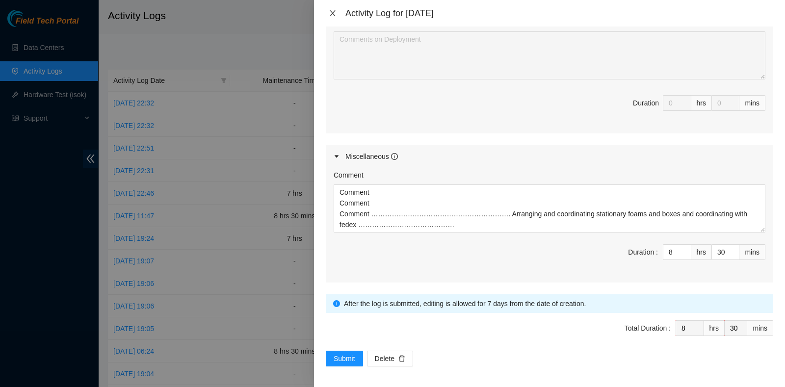
click at [334, 10] on icon "close" at bounding box center [333, 13] width 8 height 8
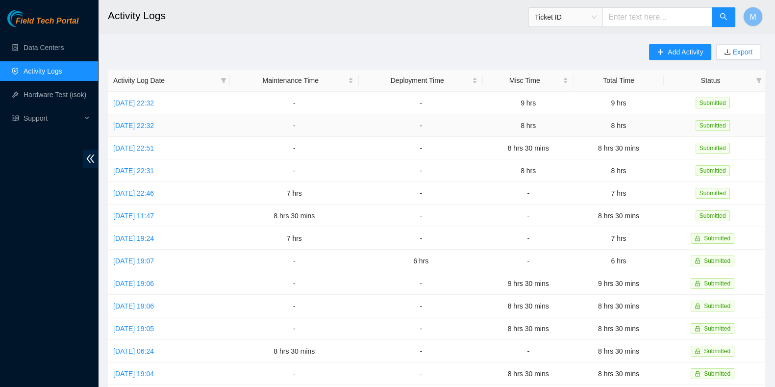
click at [137, 131] on td "[DATE] 22:32" at bounding box center [169, 125] width 122 height 23
click at [137, 128] on link "[DATE] 22:32" at bounding box center [133, 126] width 41 height 8
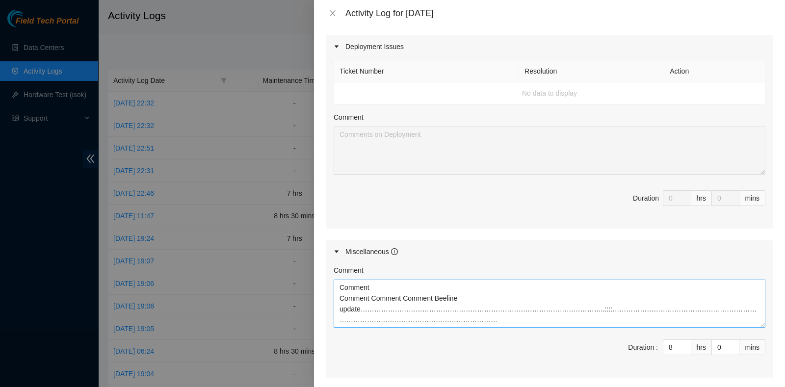
scroll to position [368, 0]
click at [334, 15] on icon "close" at bounding box center [333, 13] width 8 height 8
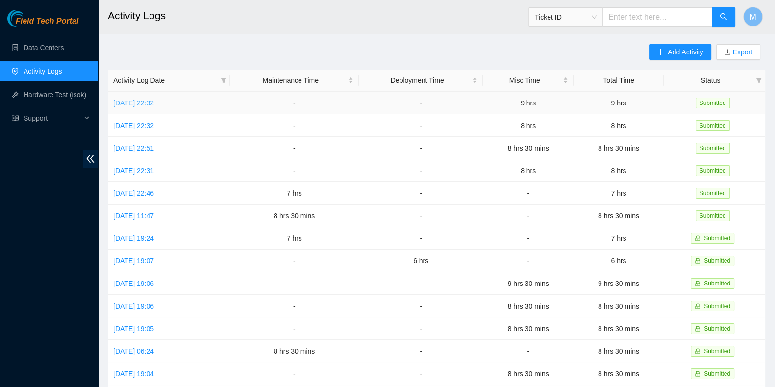
click at [150, 105] on link "[DATE] 22:32" at bounding box center [133, 103] width 41 height 8
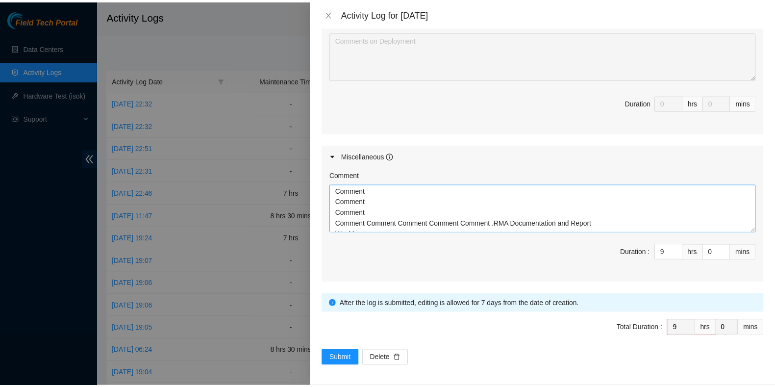
scroll to position [2, 0]
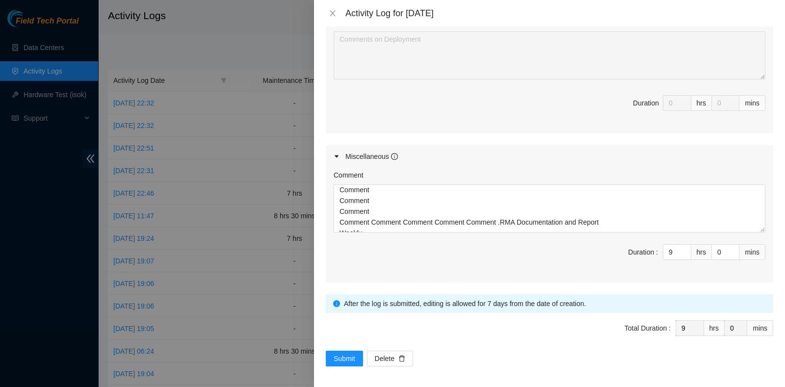
click at [329, 6] on div "Activity Log for [DATE]" at bounding box center [549, 13] width 471 height 26
click at [331, 13] on icon "close" at bounding box center [333, 13] width 8 height 8
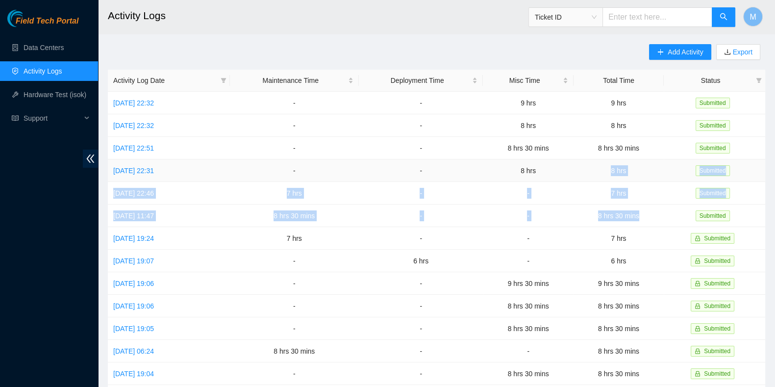
drag, startPoint x: 656, startPoint y: 213, endPoint x: 611, endPoint y: 170, distance: 61.7
click at [611, 170] on tbody "[DATE] 22:32 - - 9 hrs 9 hrs Submitted [DATE] 22:32 - - 8 hrs 8 hrs Submitted […" at bounding box center [437, 317] width 658 height 451
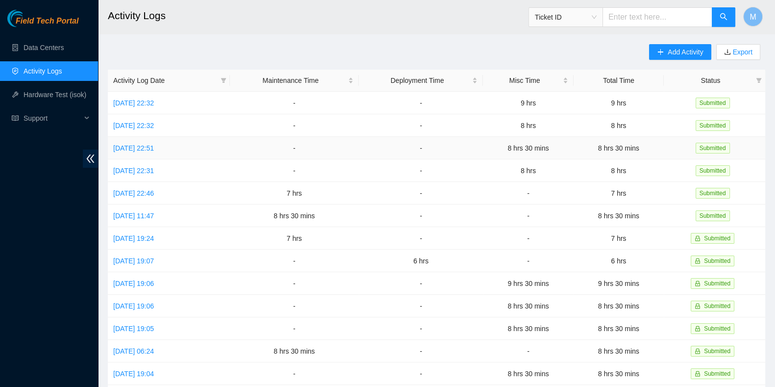
click at [643, 146] on td "8 hrs 30 mins" at bounding box center [619, 148] width 90 height 23
click at [752, 13] on span "M" at bounding box center [753, 17] width 6 height 12
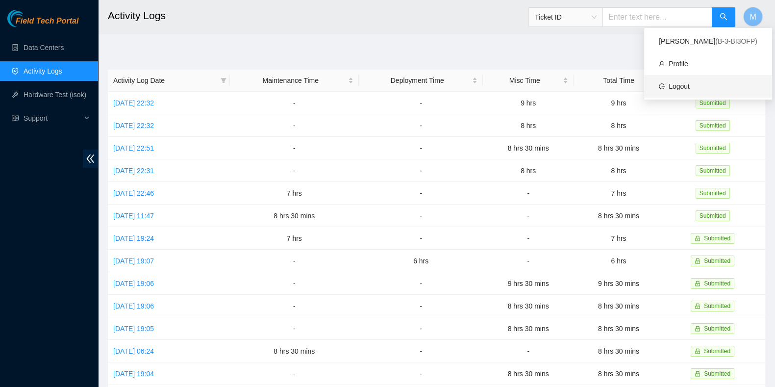
click at [690, 89] on link "Logout" at bounding box center [679, 86] width 21 height 8
